Goal: Task Accomplishment & Management: Complete application form

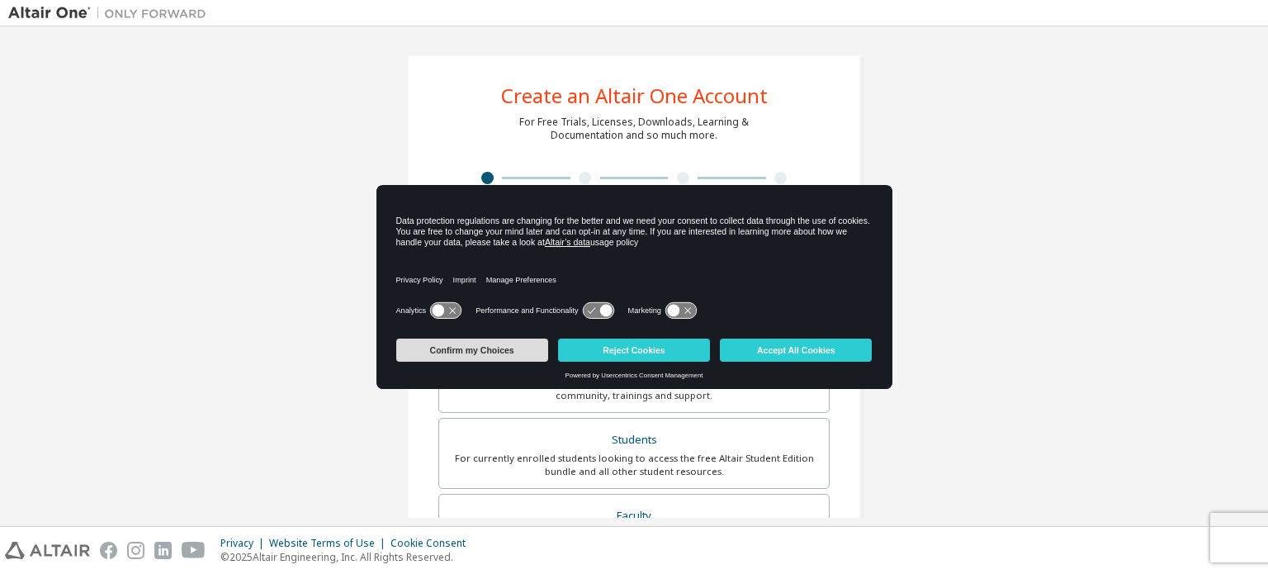
click at [519, 341] on button "Confirm my Choices" at bounding box center [472, 349] width 152 height 23
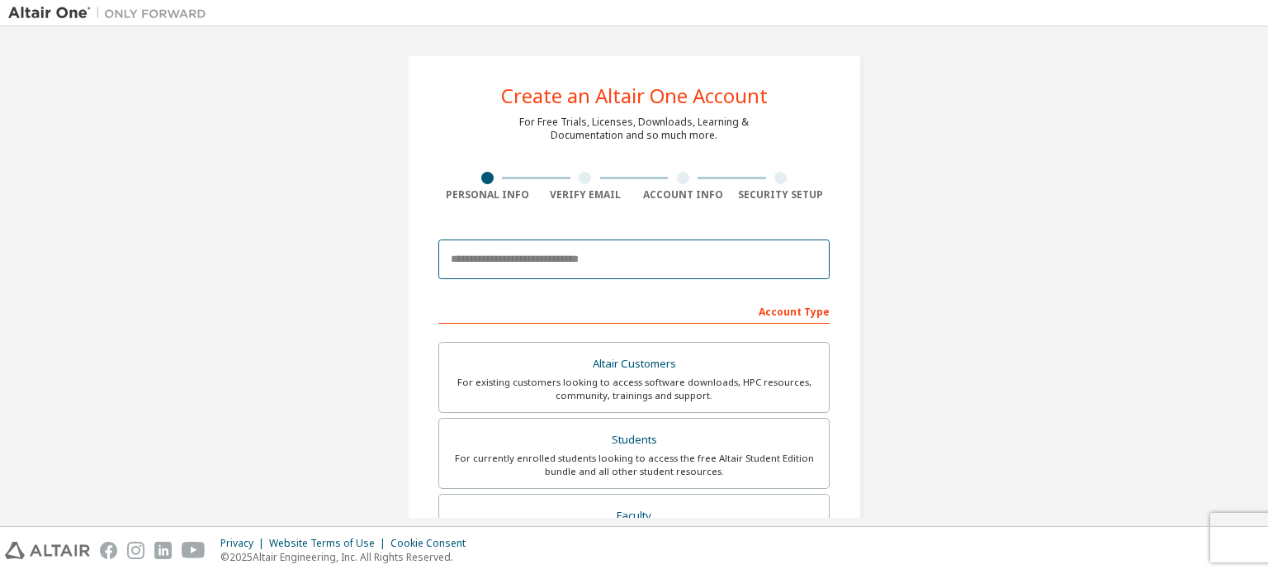
click at [585, 264] on input "email" at bounding box center [633, 259] width 391 height 40
type input "**********"
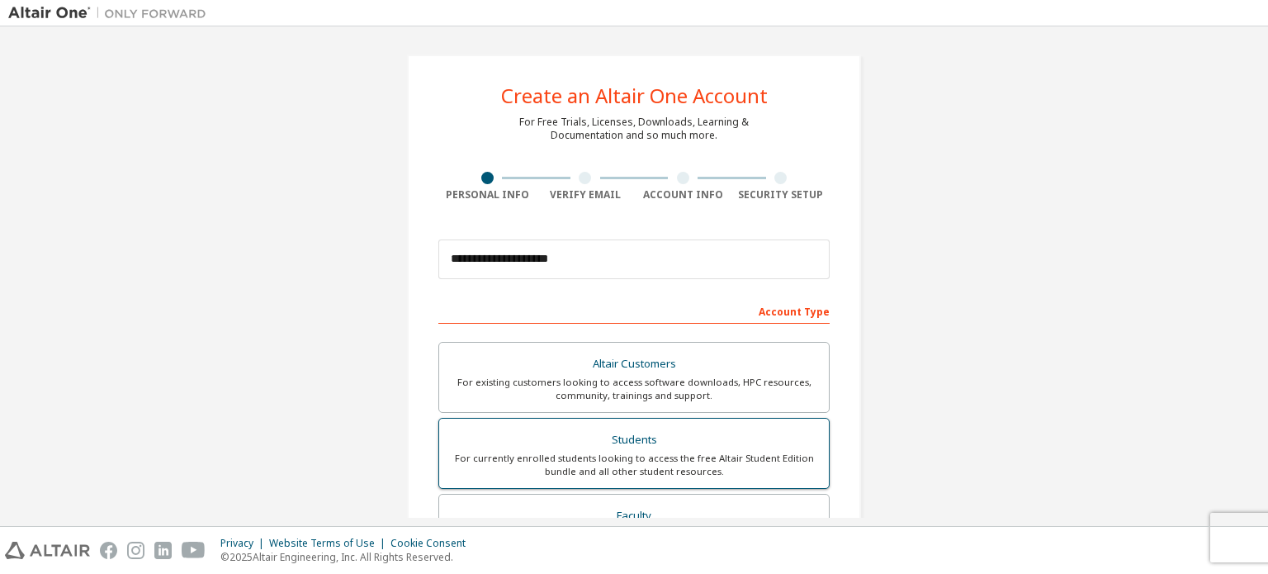
click at [714, 425] on label "Students For currently enrolled students looking to access the free Altair Stud…" at bounding box center [633, 453] width 391 height 71
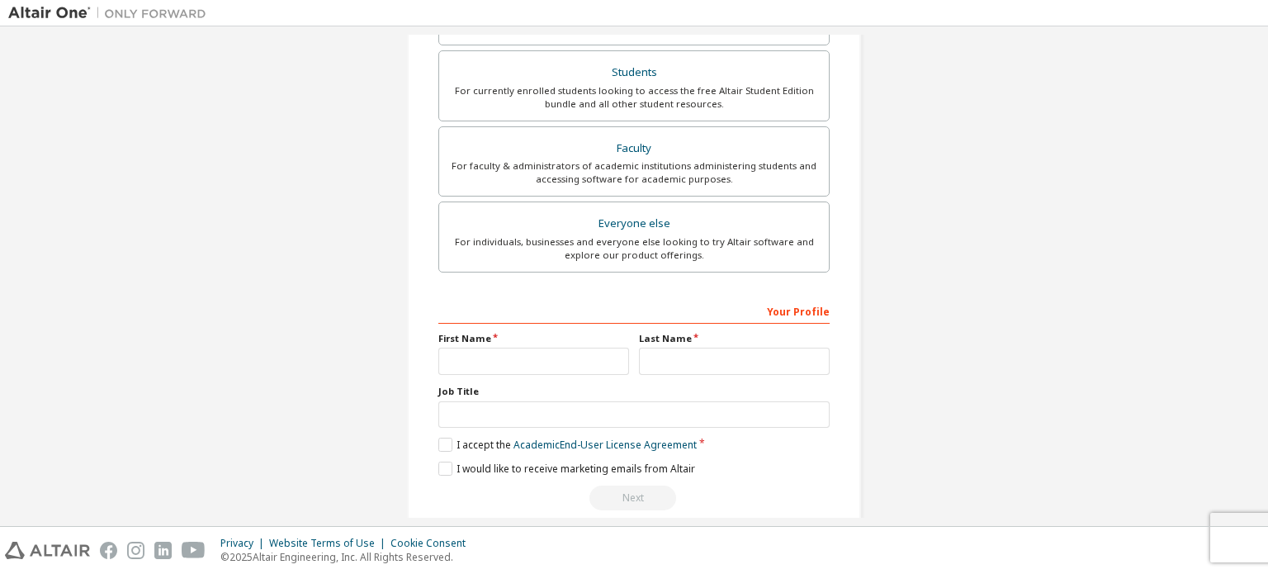
scroll to position [387, 0]
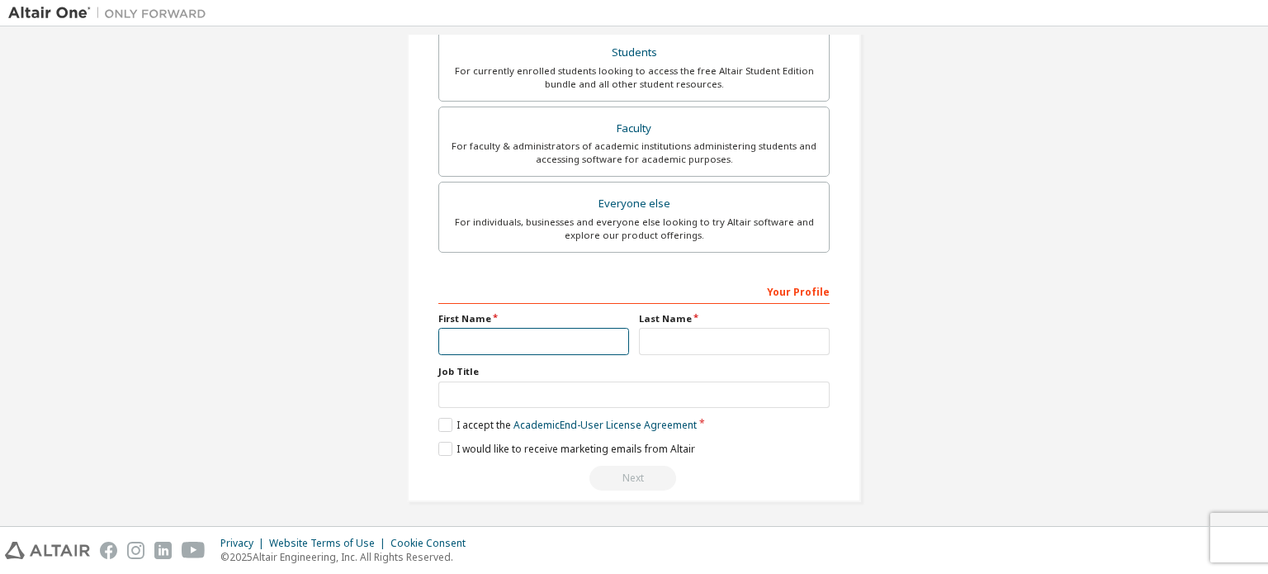
click at [572, 328] on input "text" at bounding box center [533, 341] width 191 height 27
type input "****"
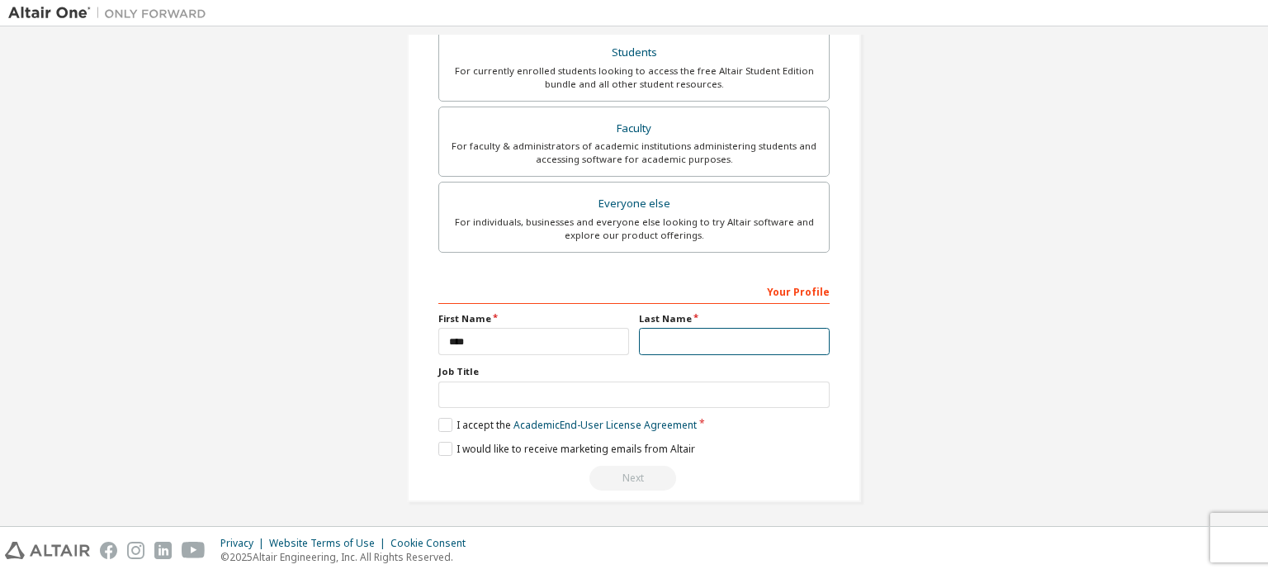
type input "*********"
click at [442, 418] on label "I accept the Academic End-User License Agreement" at bounding box center [567, 425] width 258 height 14
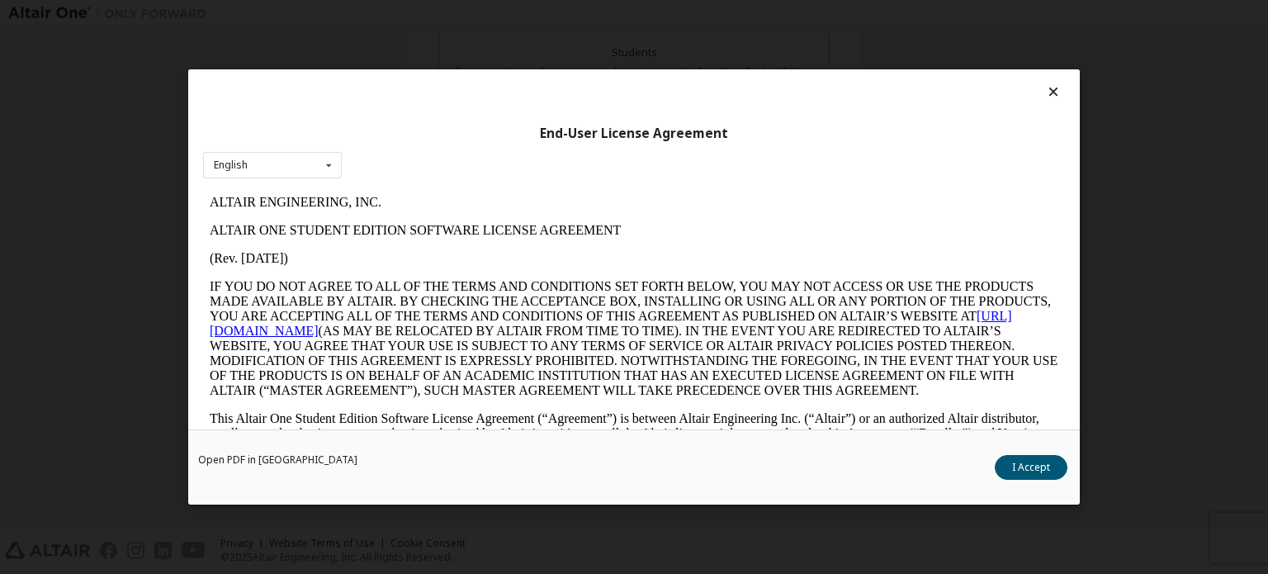
scroll to position [0, 0]
click at [1019, 465] on button "I Accept" at bounding box center [1031, 467] width 73 height 25
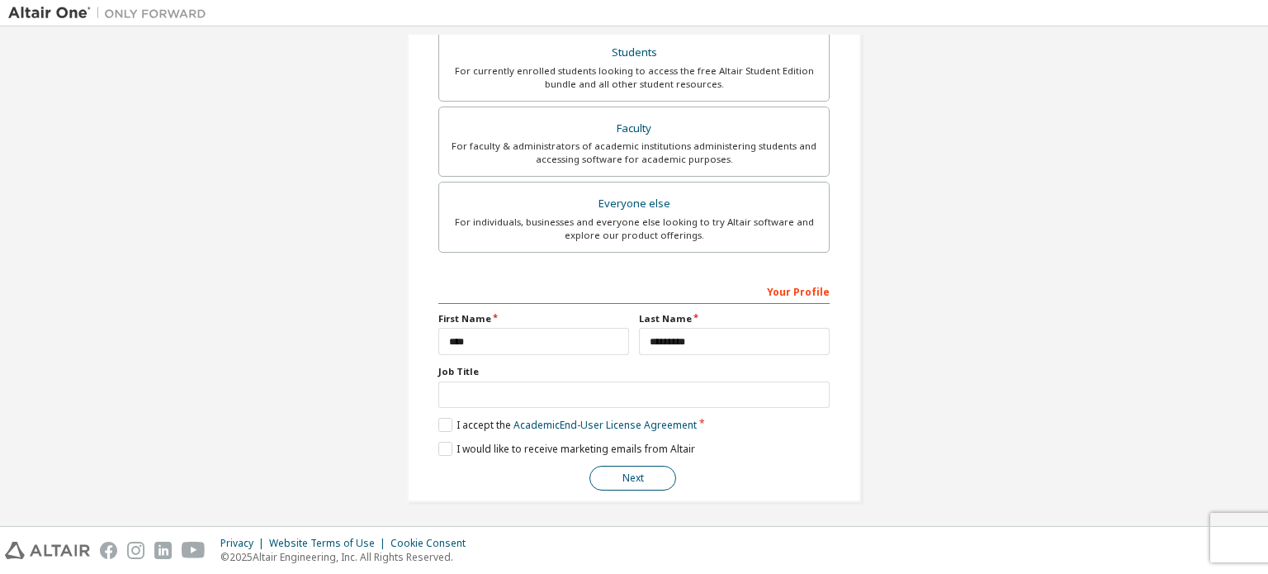
click at [646, 471] on button "Next" at bounding box center [632, 478] width 87 height 25
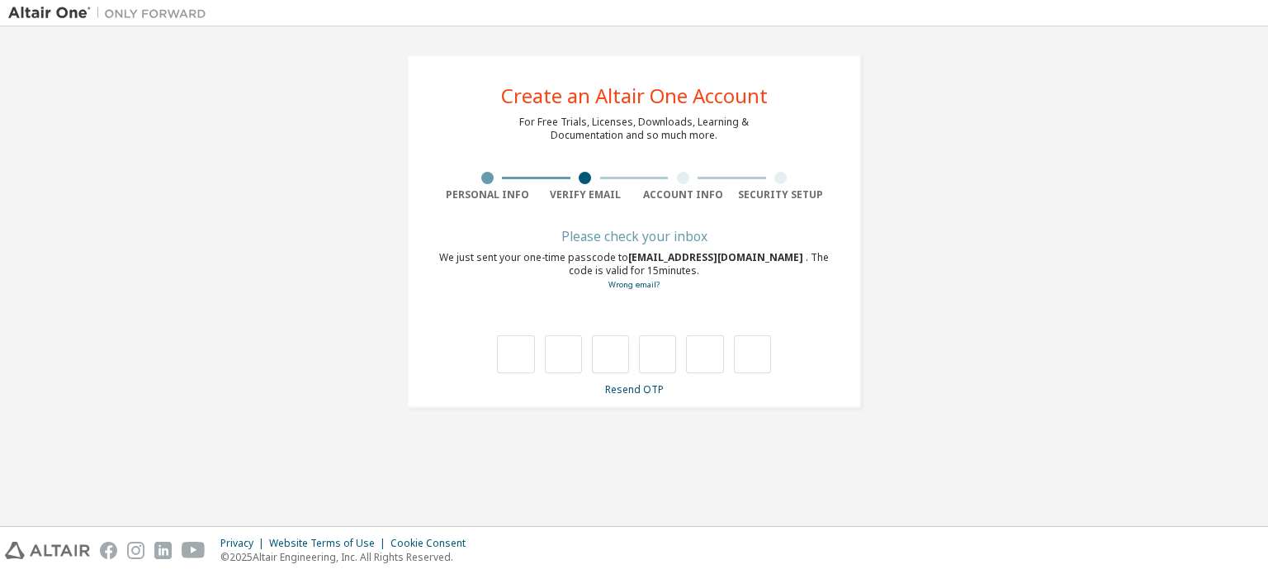
type input "*"
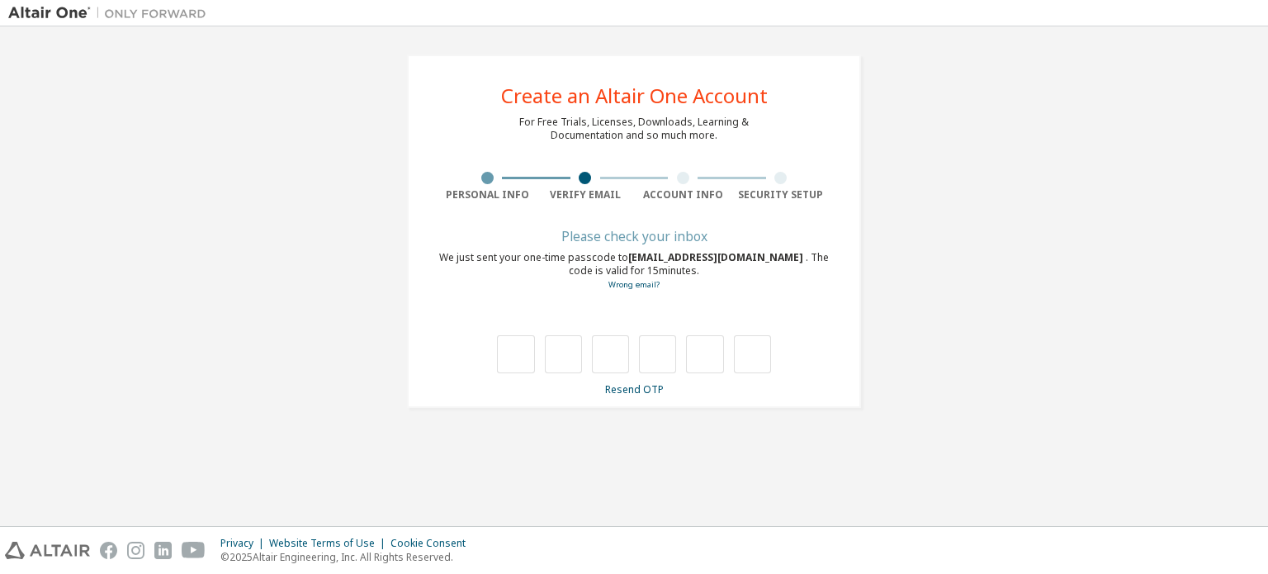
type input "*"
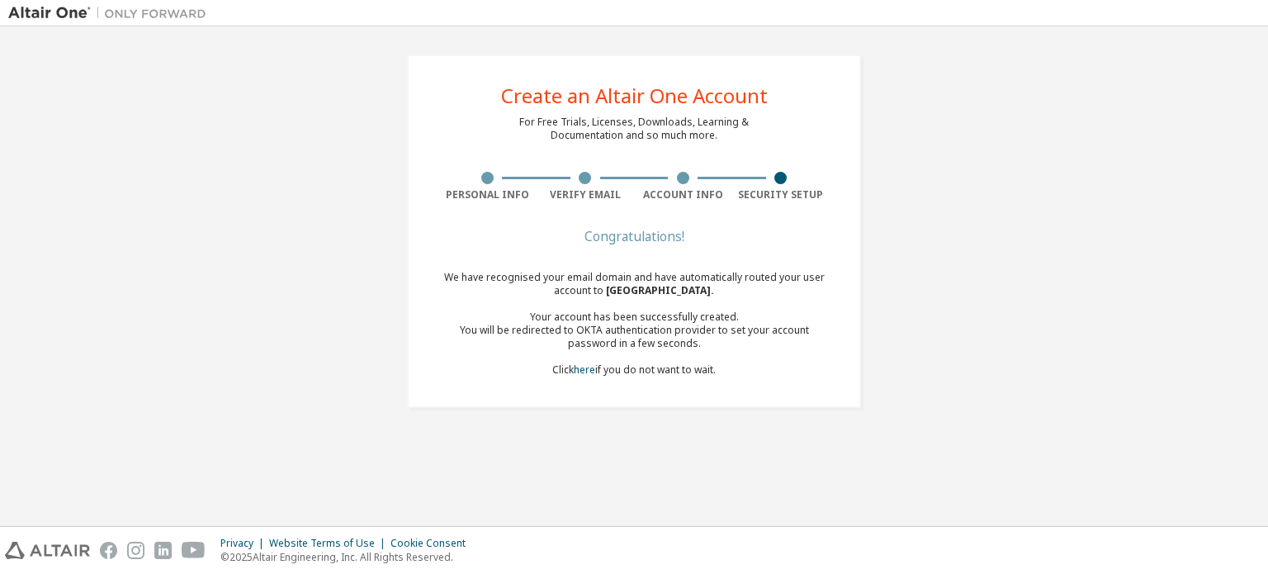
click at [781, 313] on div "Your account has been successfully created." at bounding box center [633, 316] width 391 height 13
click at [588, 367] on link "here" at bounding box center [584, 369] width 21 height 14
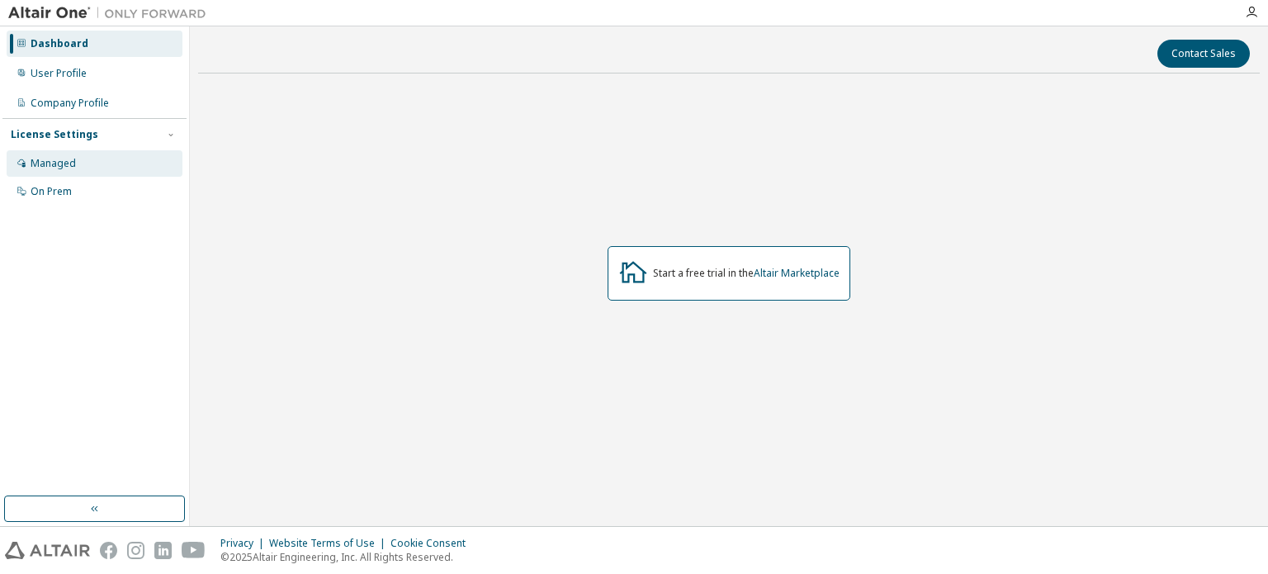
click at [86, 161] on div "Managed" at bounding box center [95, 163] width 176 height 26
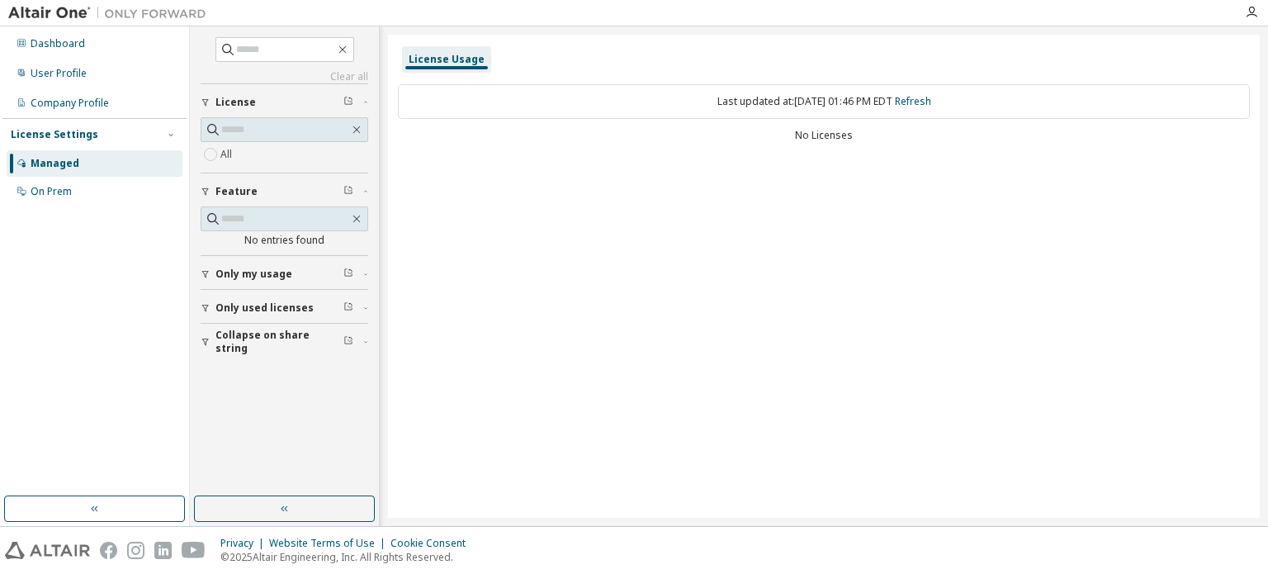
click at [92, 175] on div "Managed" at bounding box center [95, 163] width 176 height 26
click at [99, 187] on div "On Prem" at bounding box center [95, 191] width 176 height 26
